Goal: Task Accomplishment & Management: Manage account settings

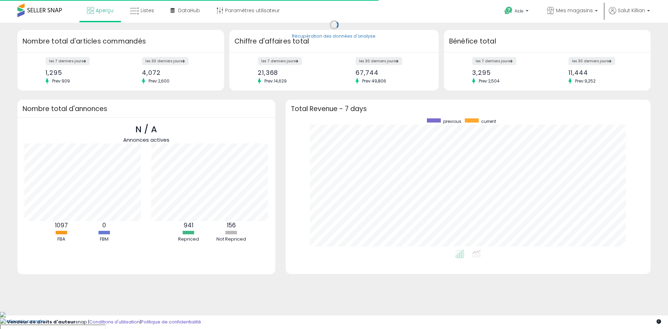
scroll to position [132, 351]
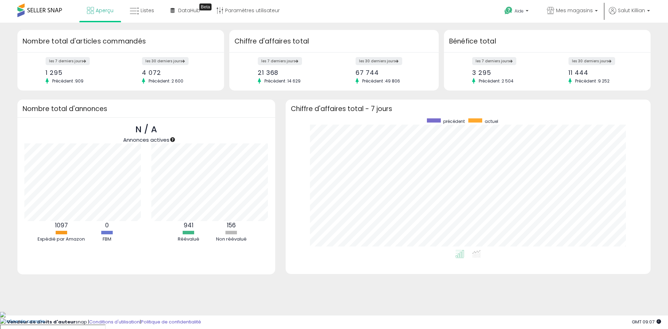
click at [367, 22] on div "Aperçu Listes DataHub" at bounding box center [216, 15] width 442 height 30
click at [148, 16] on link "Listes" at bounding box center [142, 10] width 35 height 21
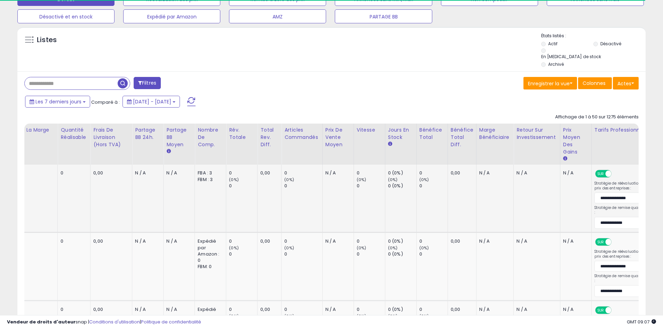
scroll to position [0, 751]
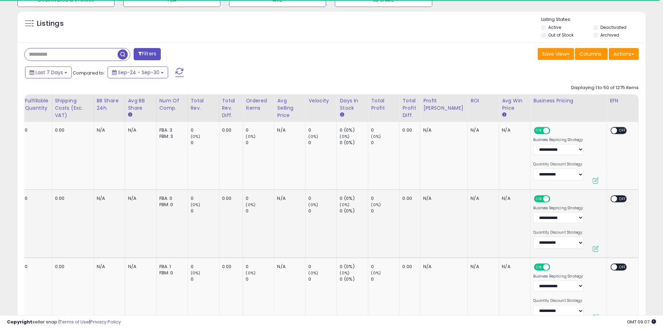
click at [433, 81] on div "Last 7 Days Compared to: Sep-24 - Sep-30" at bounding box center [253, 73] width 461 height 16
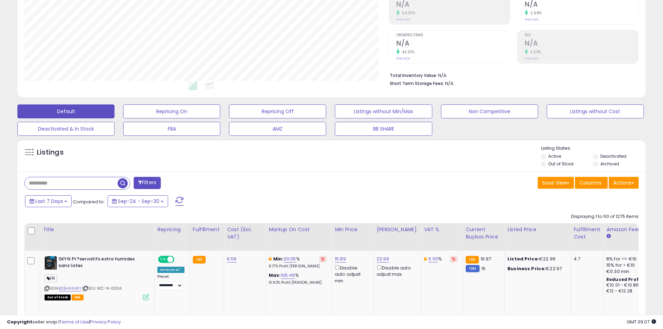
scroll to position [88, 0]
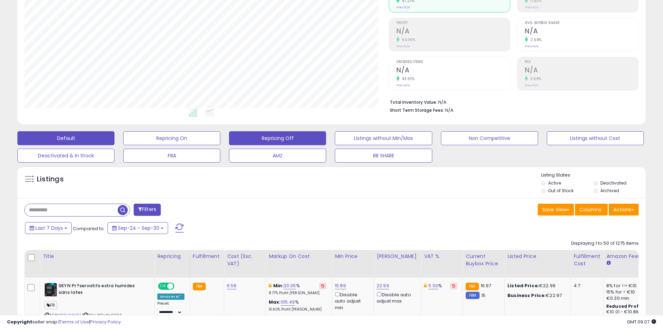
click at [289, 134] on button "Repricing Off" at bounding box center [277, 138] width 97 height 14
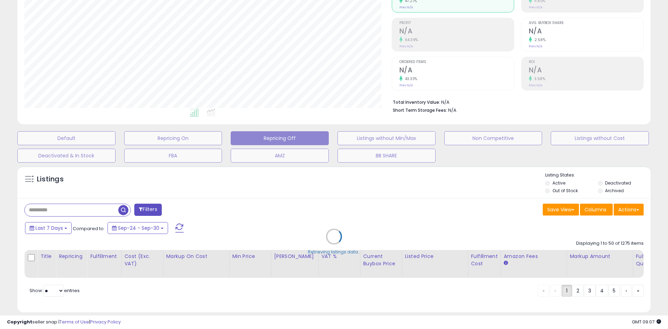
select select "**"
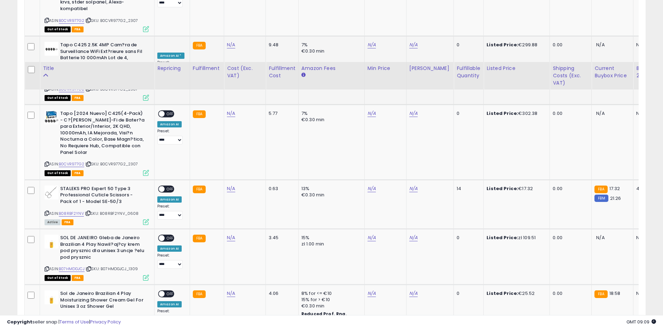
scroll to position [1236, 0]
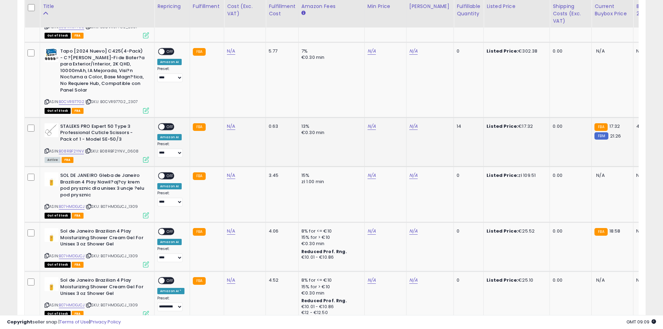
click at [46, 149] on icon at bounding box center [47, 151] width 5 height 4
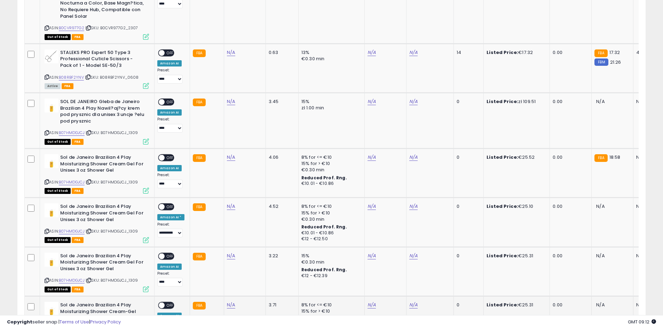
scroll to position [1257, 0]
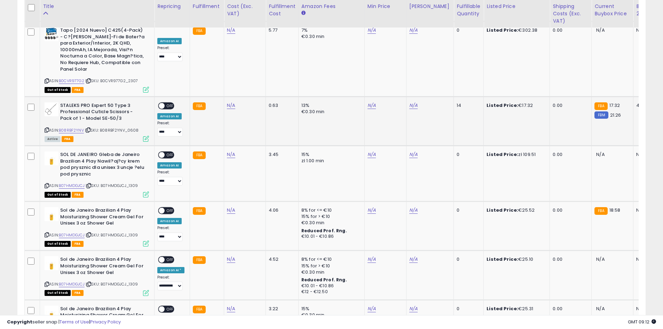
click at [48, 128] on icon at bounding box center [47, 130] width 5 height 4
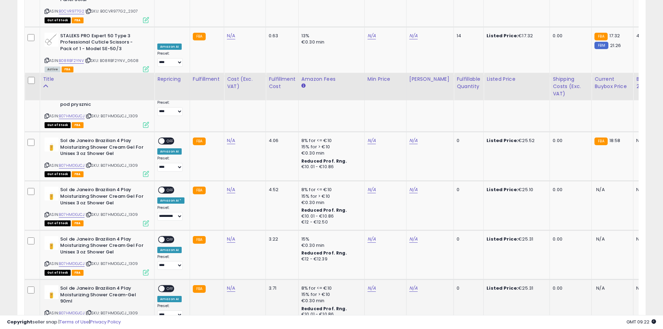
scroll to position [1466, 0]
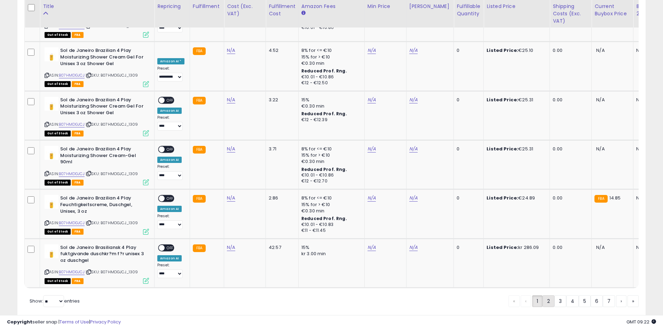
click at [547, 295] on link "2" at bounding box center [548, 301] width 12 height 12
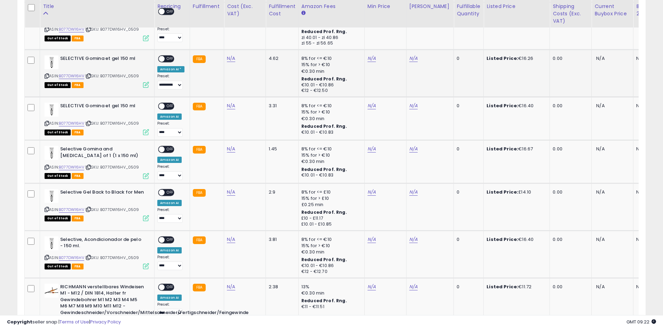
scroll to position [590, 0]
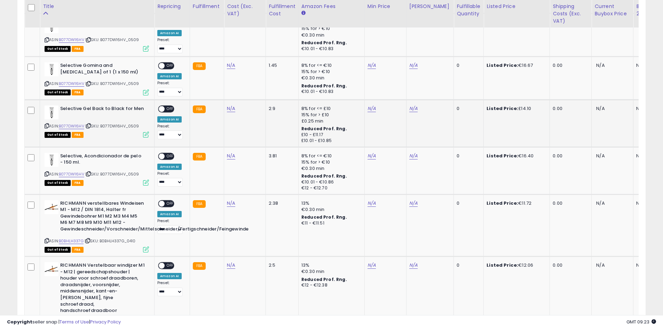
click at [48, 124] on icon at bounding box center [47, 126] width 5 height 4
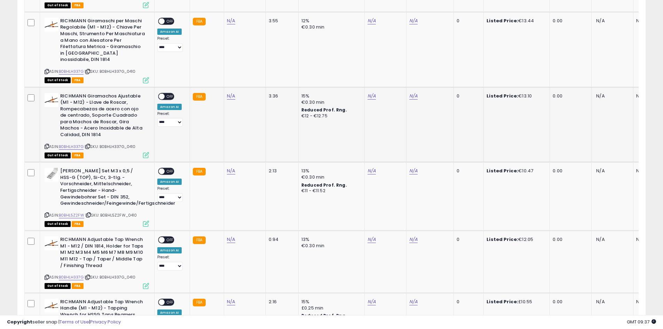
scroll to position [1619, 0]
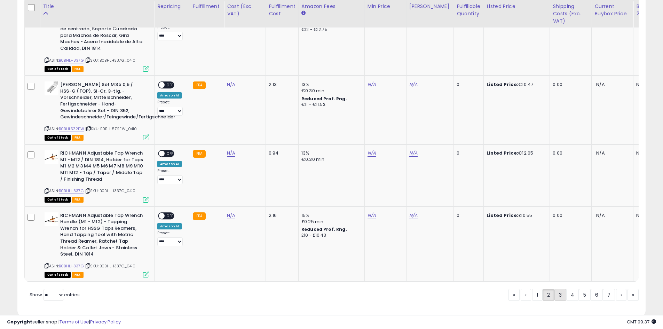
click at [557, 289] on link "3" at bounding box center [560, 295] width 12 height 12
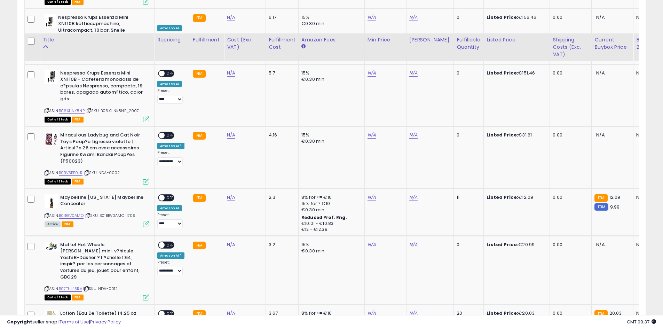
scroll to position [903, 0]
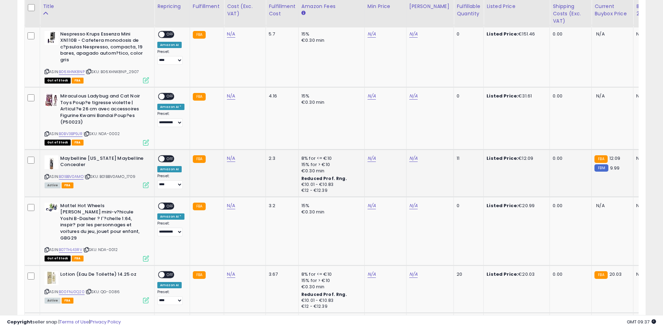
click at [46, 174] on div "ASIN: B01BBV0AMO | SKU: B01BBV0AMO_1709 Active FBA" at bounding box center [97, 171] width 104 height 32
click at [47, 177] on icon at bounding box center [47, 177] width 5 height 4
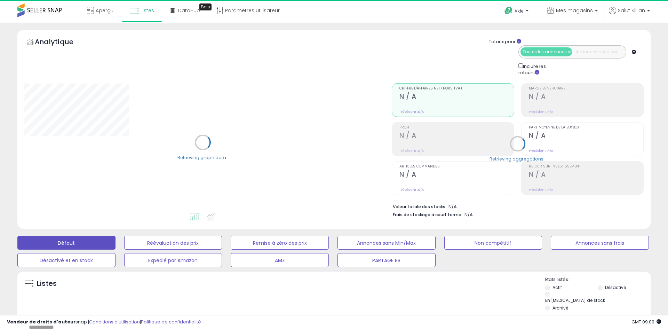
select select "**"
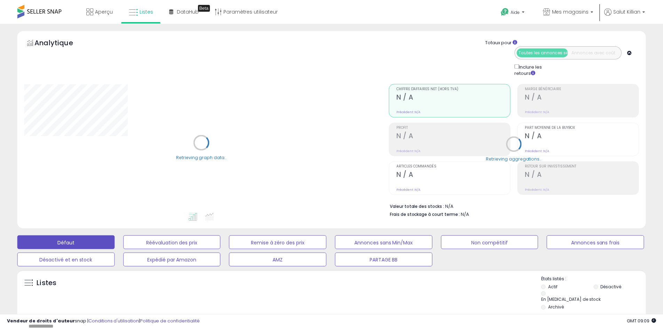
scroll to position [139, 0]
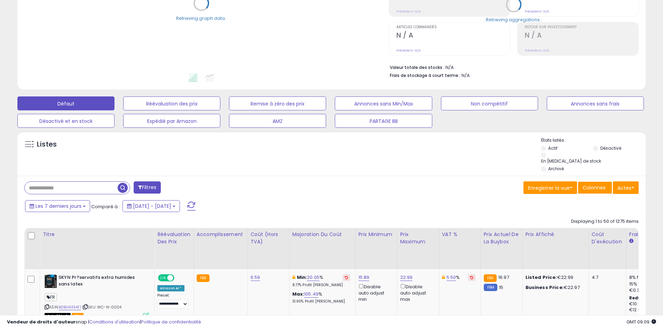
click at [88, 182] on input "text" at bounding box center [71, 188] width 93 height 12
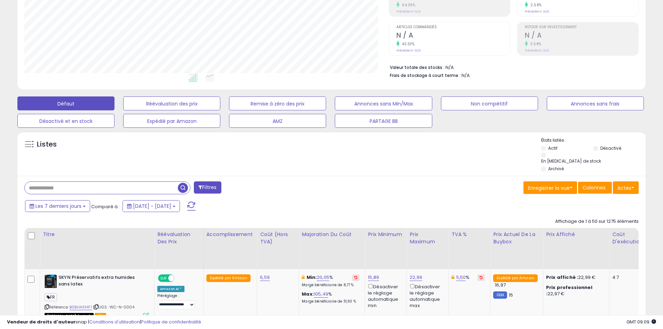
paste input "**********"
type input "**********"
click at [0, 0] on div "Récupération des données des annonces." at bounding box center [0, 0] width 0 height 0
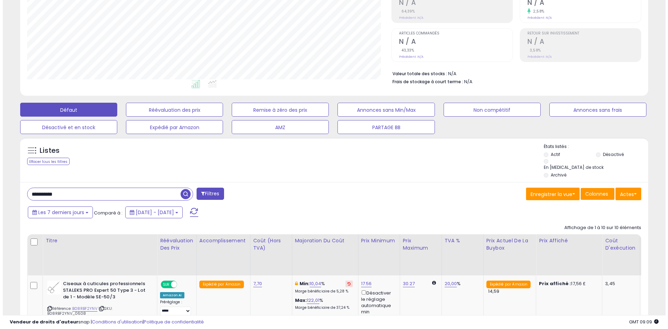
scroll to position [63, 0]
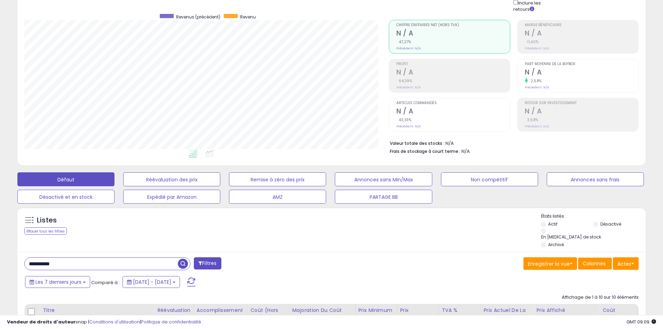
click at [85, 257] on input "**********" at bounding box center [101, 263] width 153 height 12
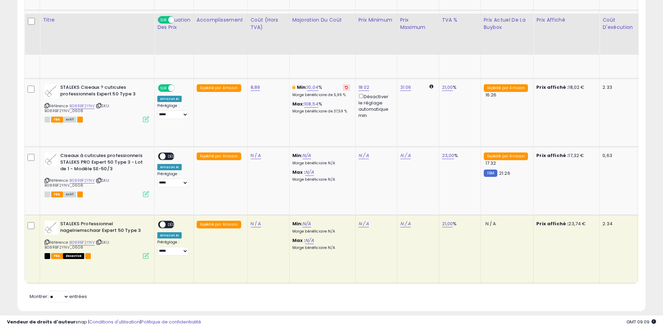
scroll to position [807, 0]
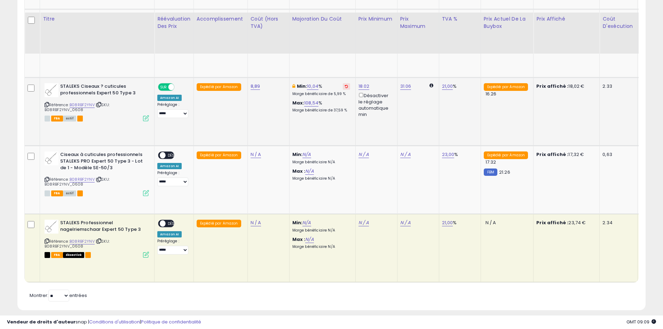
click at [273, 130] on td "8,89" at bounding box center [268, 112] width 42 height 68
click at [261, 151] on div "N / A" at bounding box center [266, 154] width 33 height 6
click at [257, 151] on font "N / A" at bounding box center [255, 154] width 11 height 7
type input "****"
click button "submit" at bounding box center [275, 137] width 12 height 10
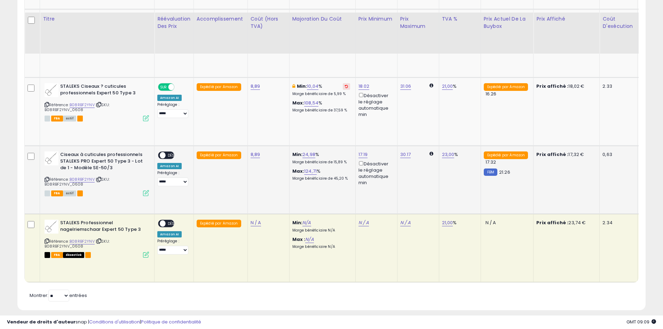
click at [254, 215] on td "N / A" at bounding box center [268, 248] width 42 height 68
click at [254, 219] on font "N / A" at bounding box center [255, 222] width 11 height 7
type input "****"
click button "submit" at bounding box center [275, 205] width 12 height 10
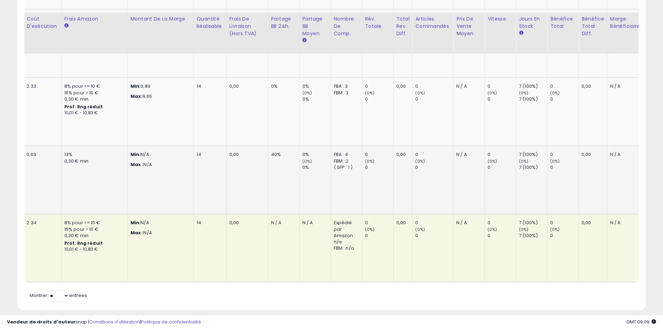
scroll to position [0, 763]
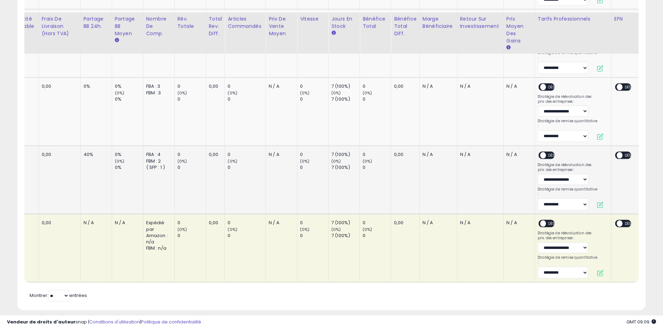
click at [535, 152] on span "SUR" at bounding box center [536, 155] width 10 height 6
click at [548, 153] on font "DÉSACTIVÉ" at bounding box center [557, 155] width 18 height 5
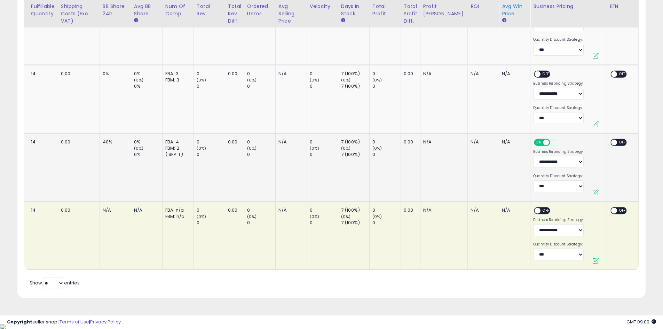
scroll to position [0, 680]
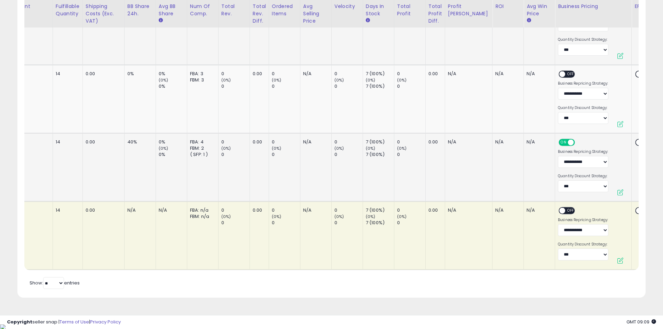
click at [492, 50] on td "N/A" at bounding box center [507, 31] width 31 height 68
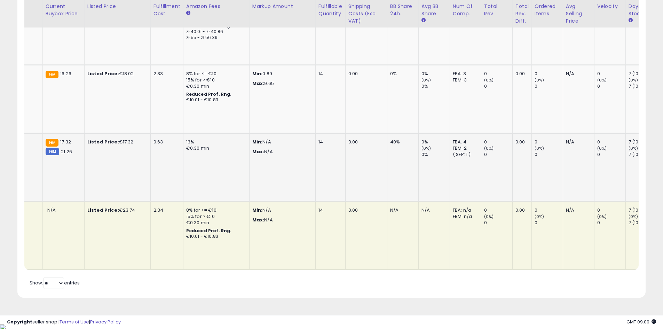
scroll to position [0, 0]
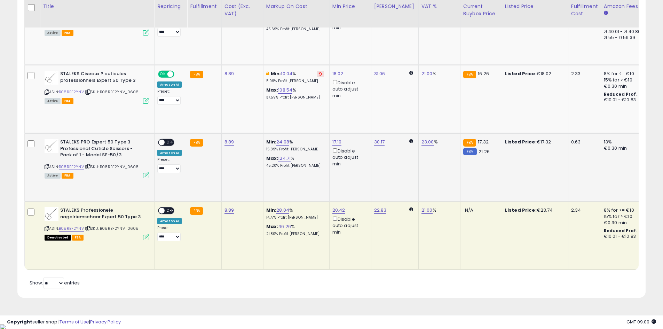
click at [160, 146] on div "ON OFF" at bounding box center [166, 142] width 16 height 7
click at [162, 142] on span at bounding box center [162, 143] width 6 height 6
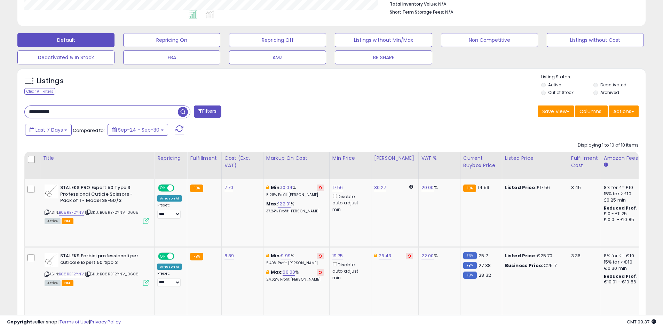
scroll to position [104, 0]
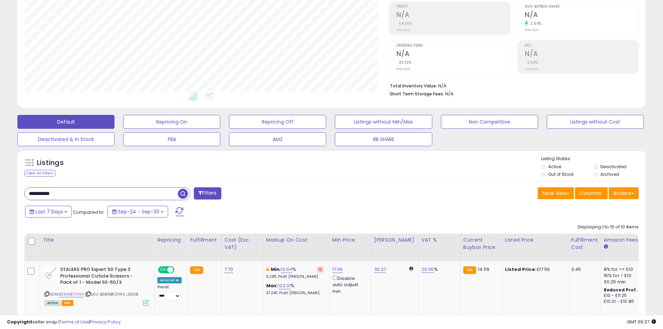
click at [79, 193] on input "**********" at bounding box center [101, 194] width 153 height 12
paste input "text"
type input "**********"
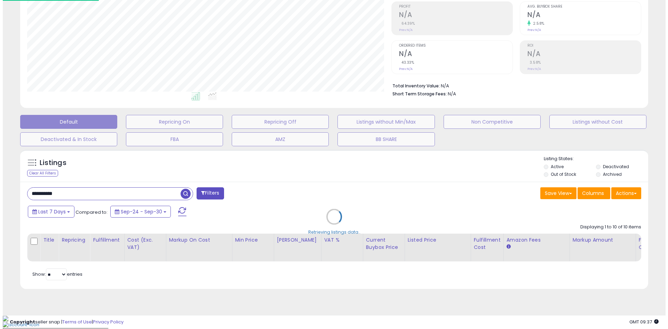
scroll to position [143, 367]
